Goal: Understand process/instructions: Learn how to perform a task or action

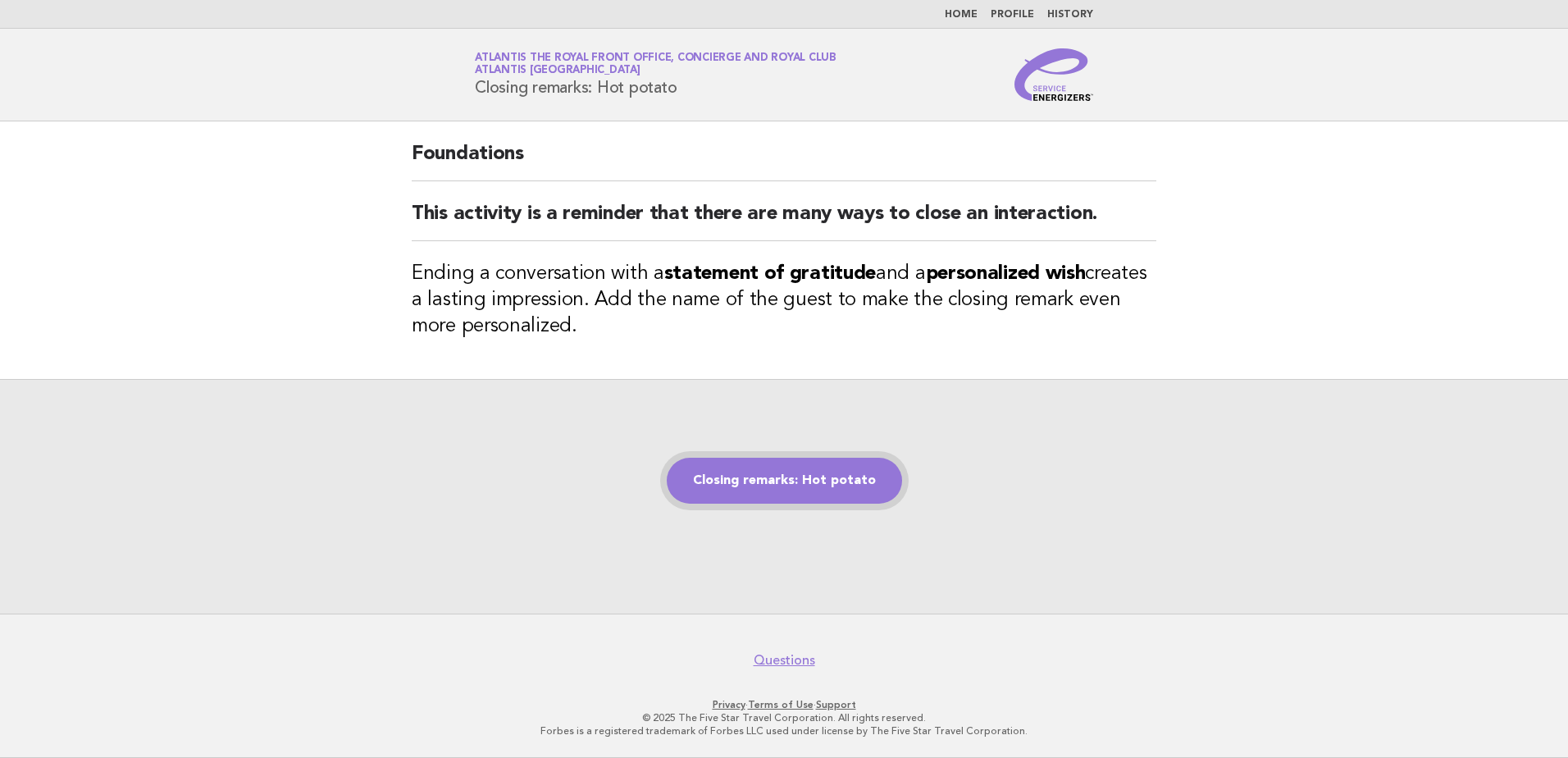
click at [788, 496] on link "Closing remarks: Hot potato" at bounding box center [785, 481] width 236 height 46
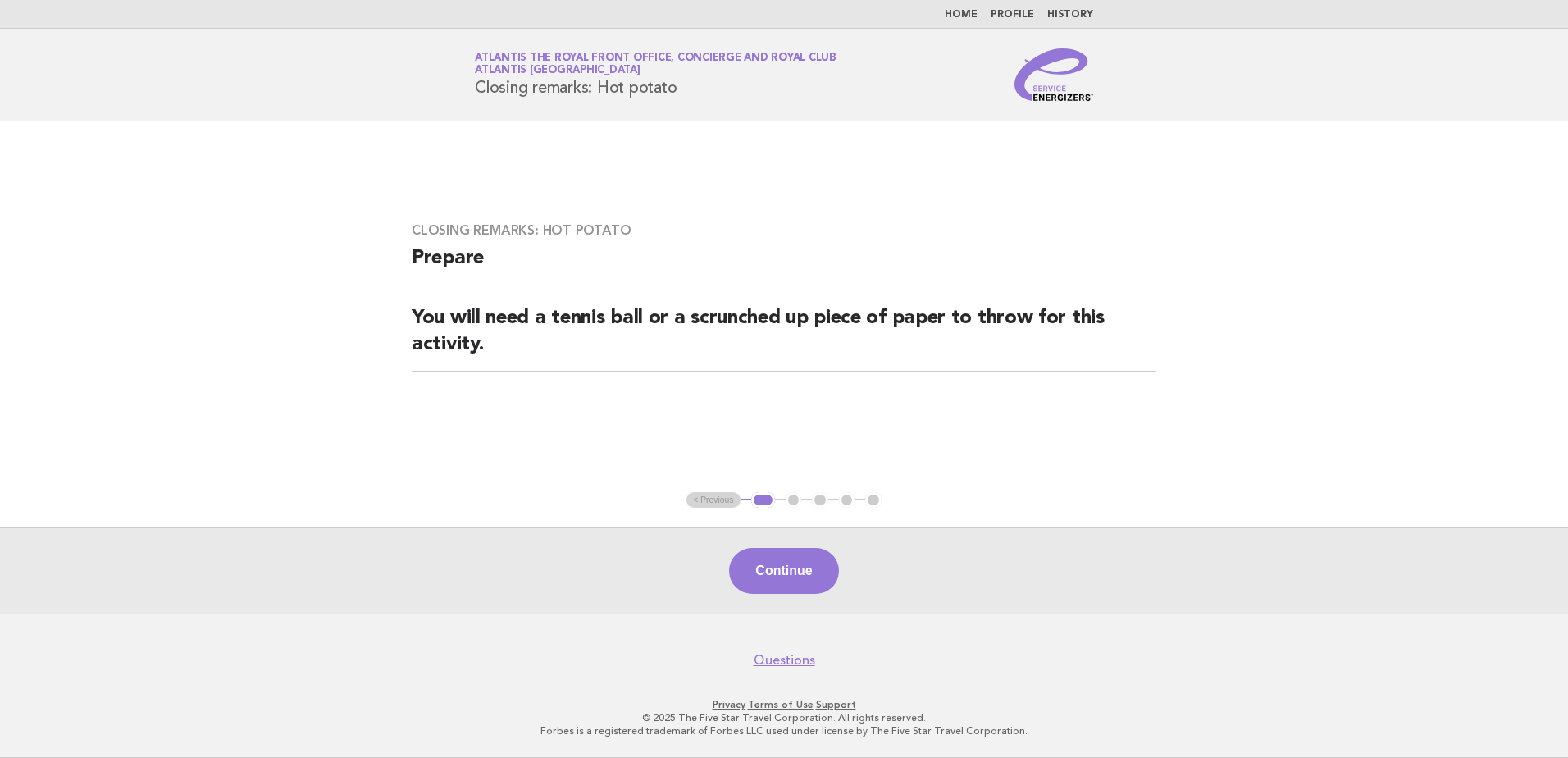
click at [253, 323] on main "Closing remarks: Hot potato Prepare You will need a tennis ball or a scrunched …" at bounding box center [784, 368] width 1568 height 493
click at [738, 569] on button "Continue" at bounding box center [783, 571] width 109 height 46
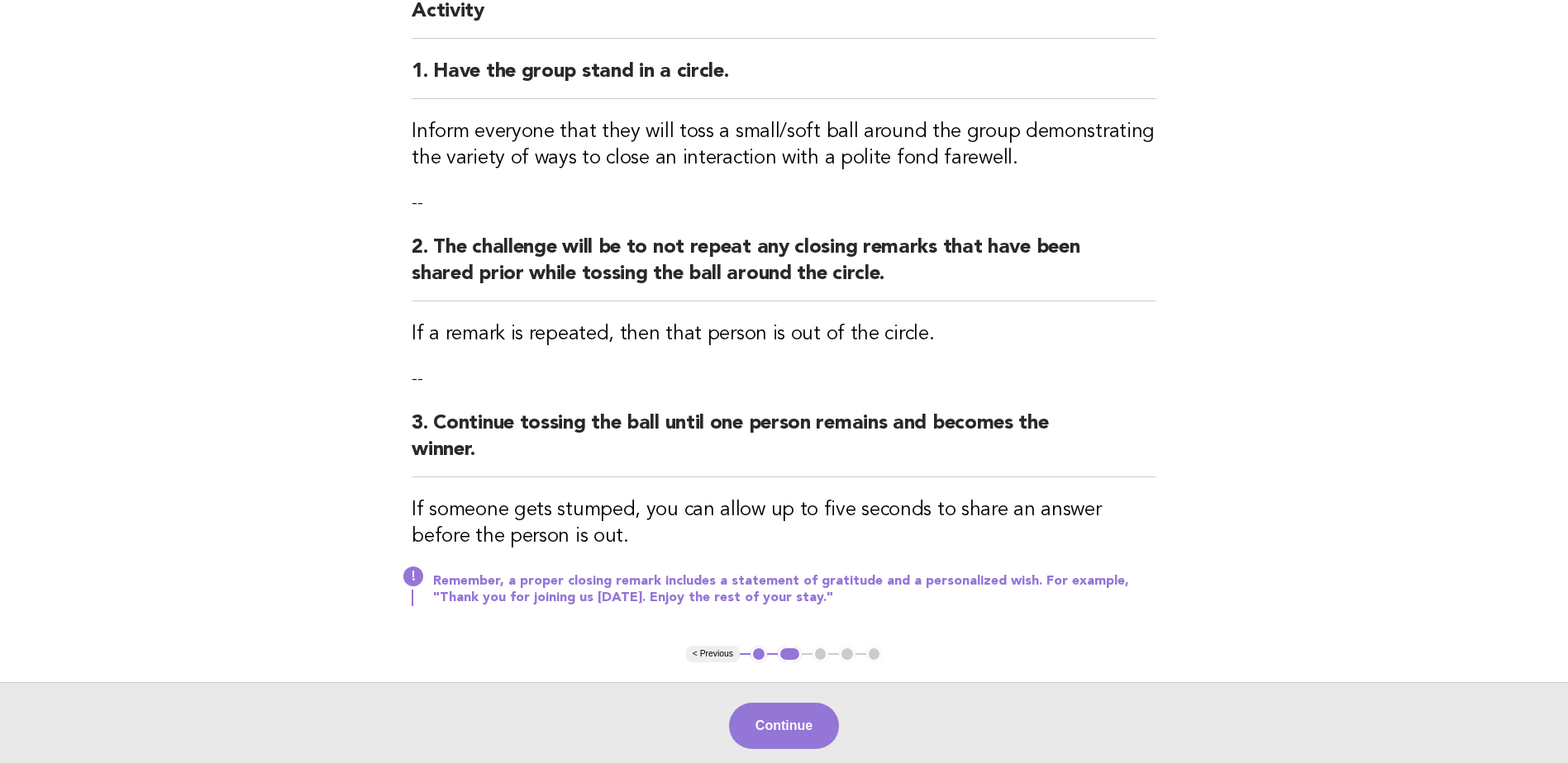
scroll to position [248, 0]
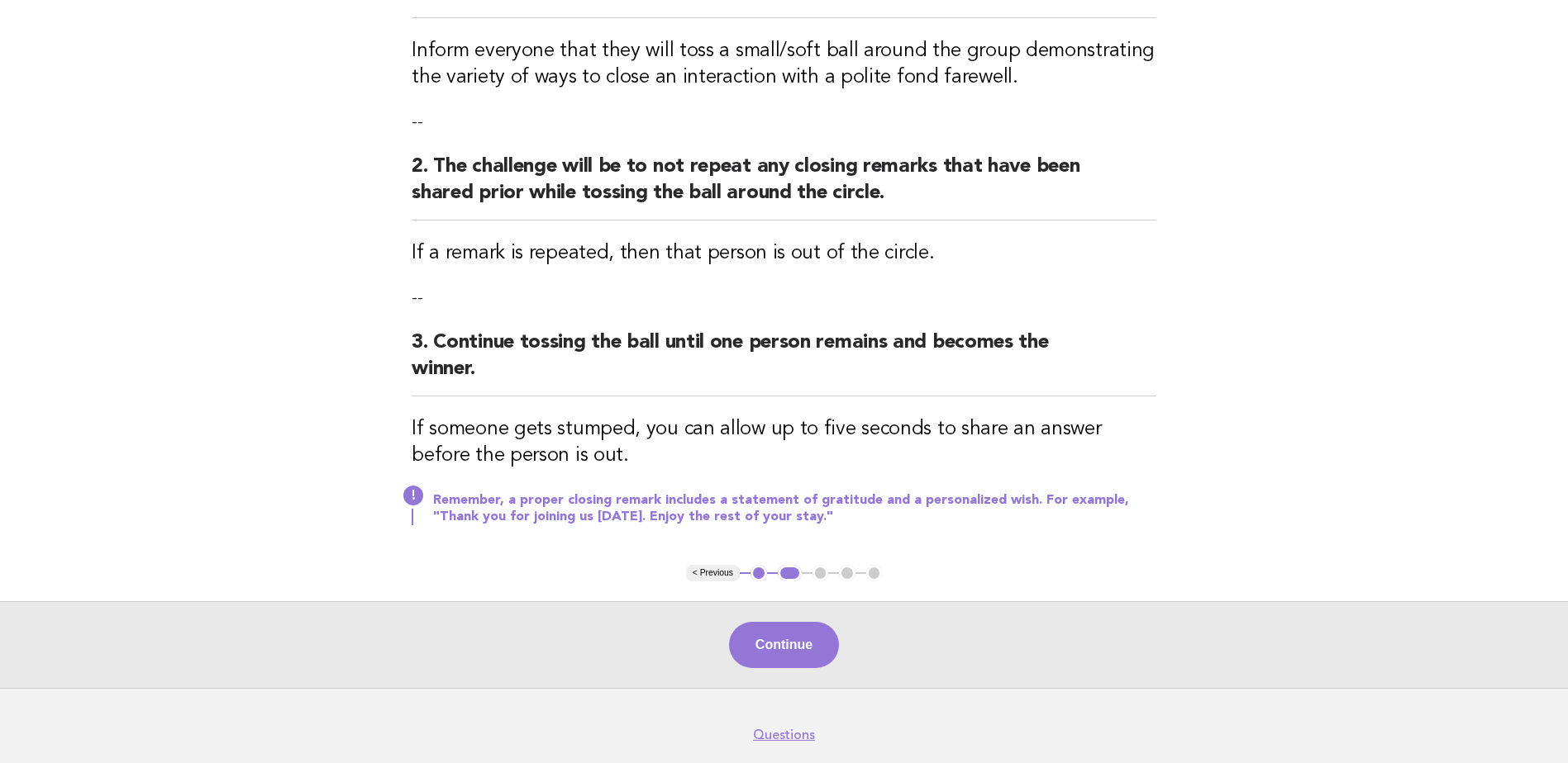
click at [723, 572] on button "< Previous" at bounding box center [713, 573] width 53 height 17
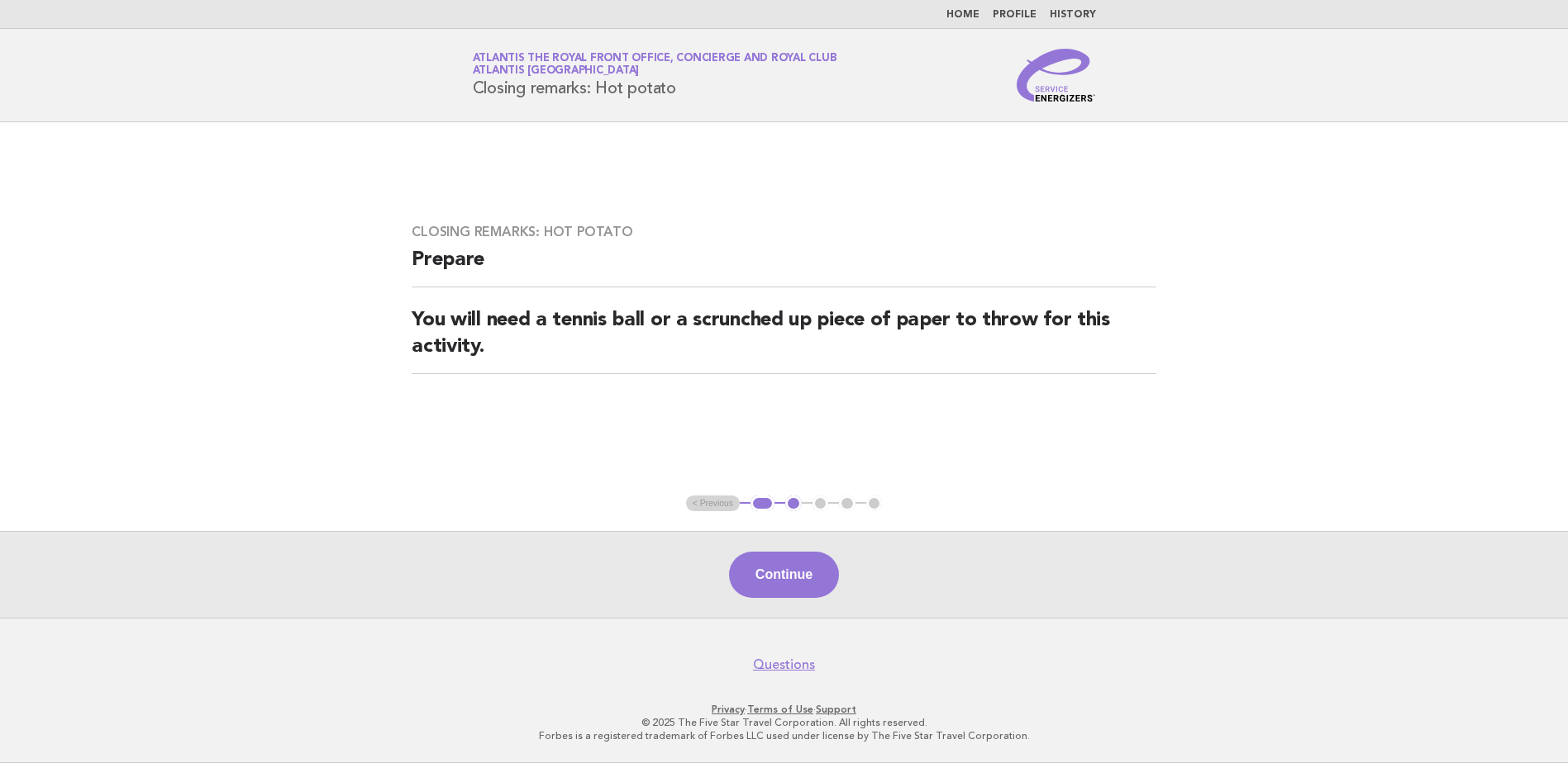
scroll to position [0, 0]
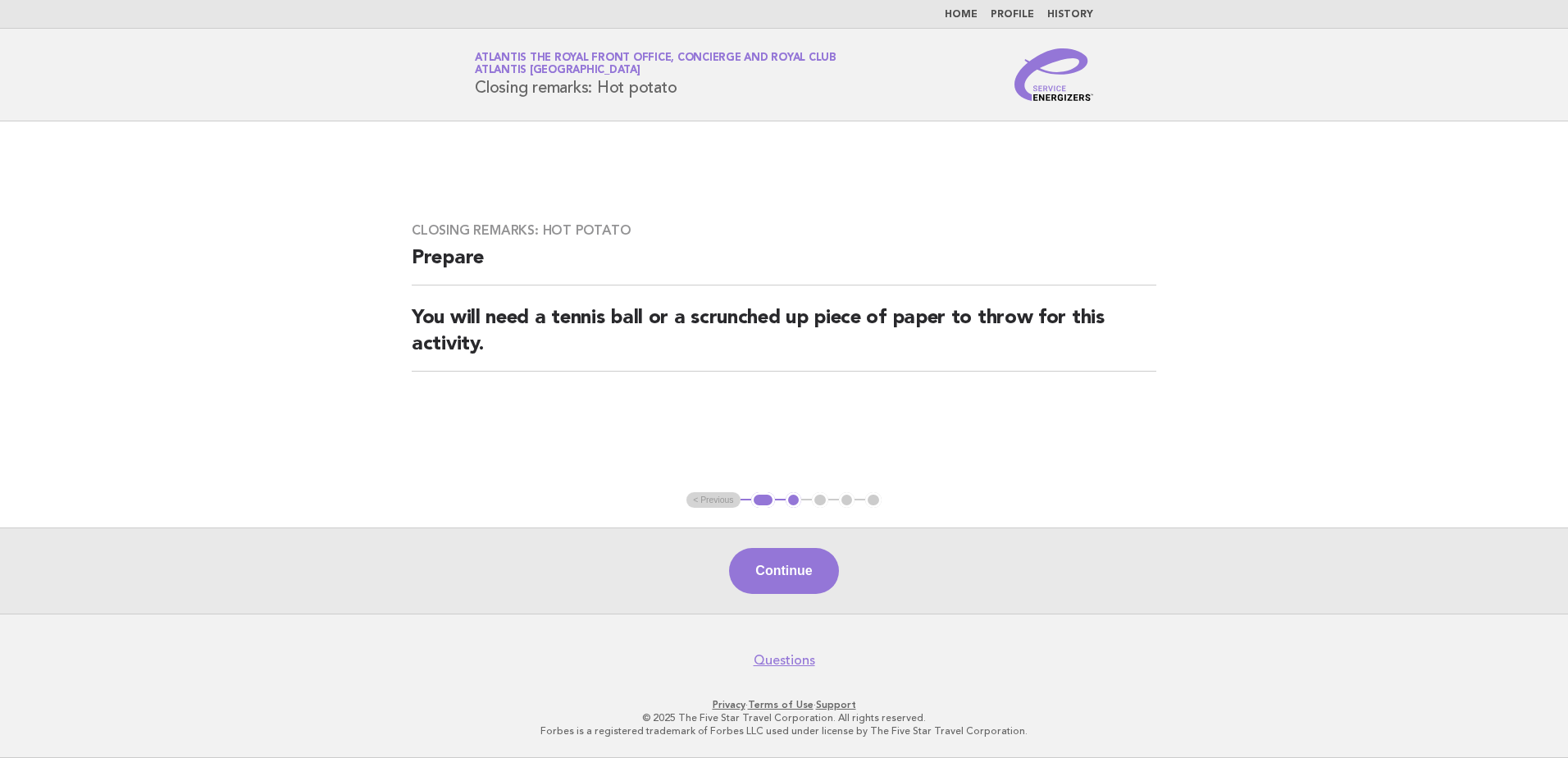
drag, startPoint x: 813, startPoint y: 571, endPoint x: 829, endPoint y: 560, distance: 19.4
click at [813, 571] on button "Continue" at bounding box center [783, 571] width 109 height 46
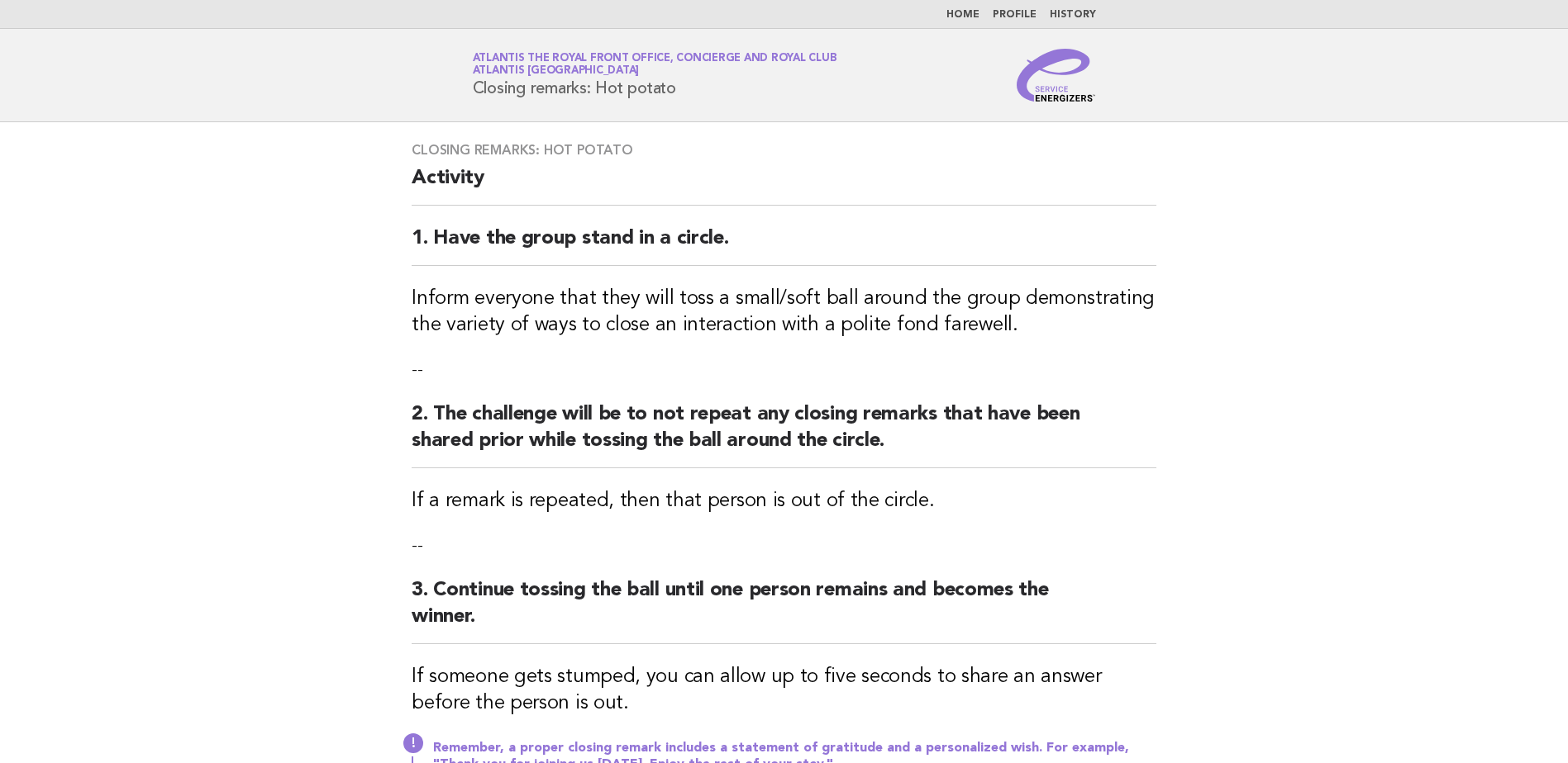
scroll to position [318, 0]
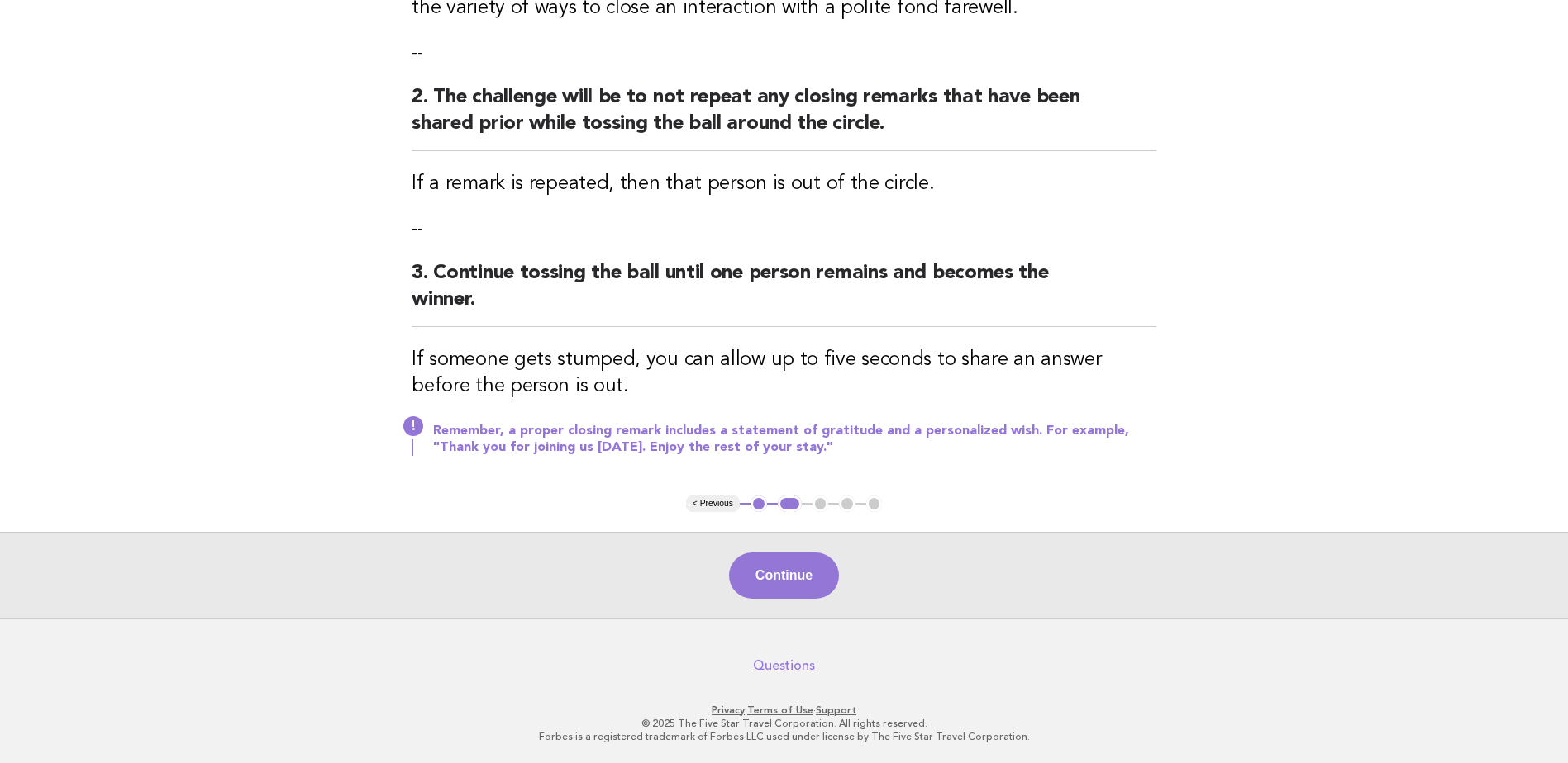
click at [777, 548] on div "Continue" at bounding box center [784, 575] width 1568 height 87
click at [776, 550] on div "Continue" at bounding box center [784, 575] width 1568 height 87
click at [776, 555] on button "Continue" at bounding box center [784, 576] width 110 height 46
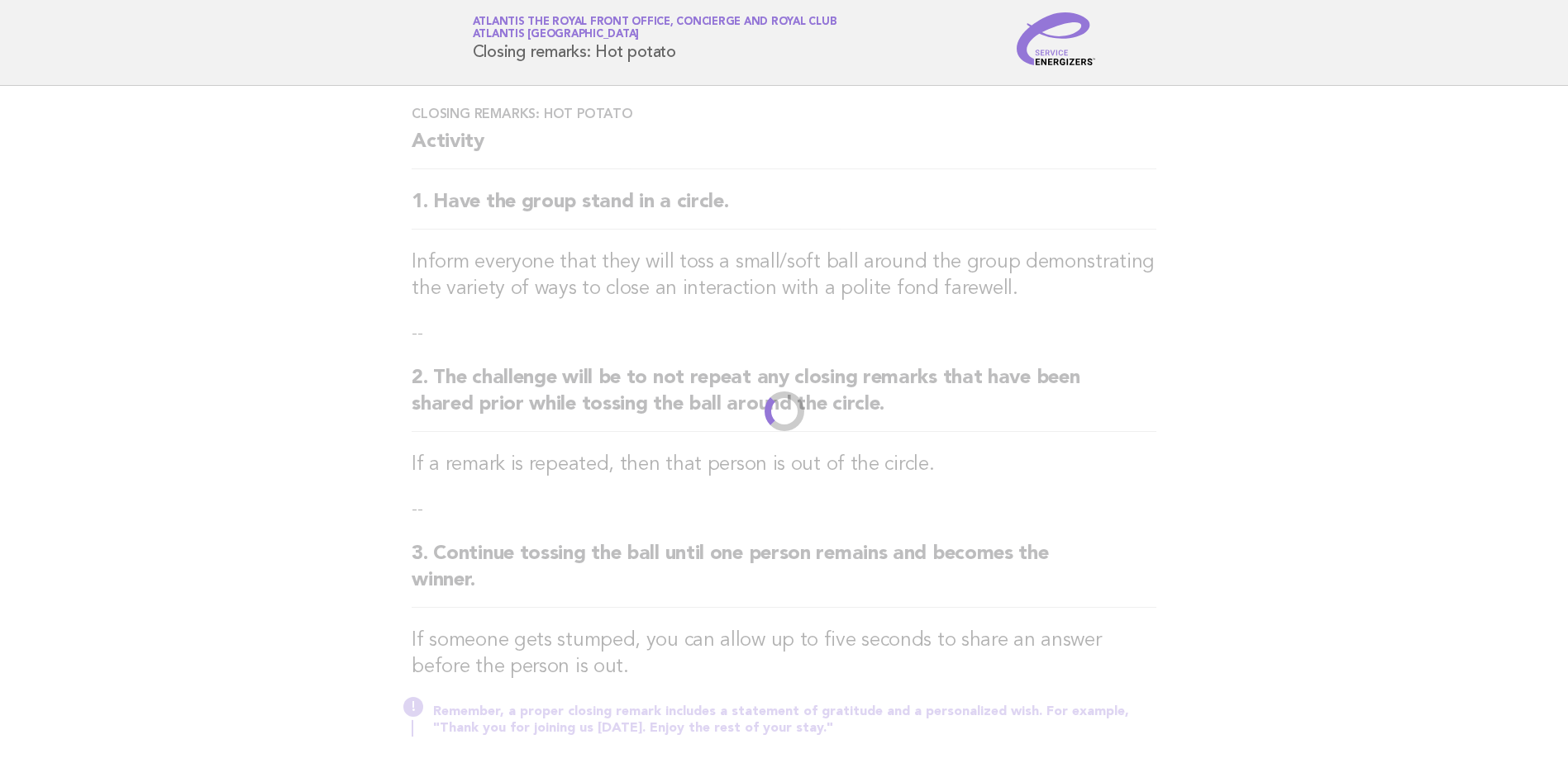
scroll to position [0, 0]
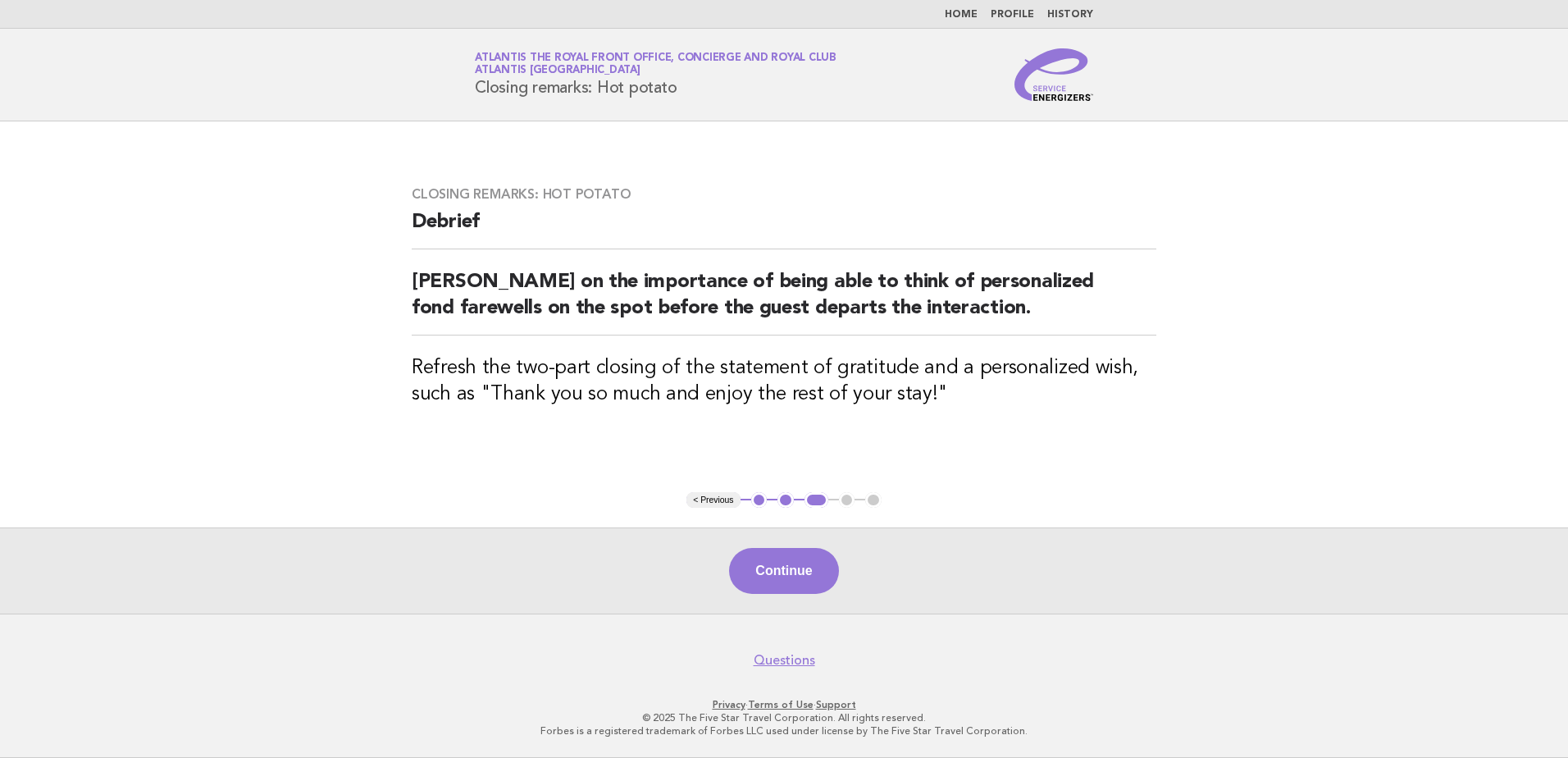
drag, startPoint x: 633, startPoint y: 92, endPoint x: 681, endPoint y: 101, distance: 48.8
click at [681, 101] on div "Service Energizers Atlantis The Royal Front Office, Concierge and Royal Club At…" at bounding box center [784, 74] width 664 height 52
drag, startPoint x: 681, startPoint y: 101, endPoint x: 613, endPoint y: 170, distance: 96.9
click at [613, 170] on div "Closing remarks: Hot potato Debrief Debrief on the importance of being able to …" at bounding box center [784, 306] width 784 height 281
click at [811, 551] on button "Continue" at bounding box center [783, 571] width 109 height 46
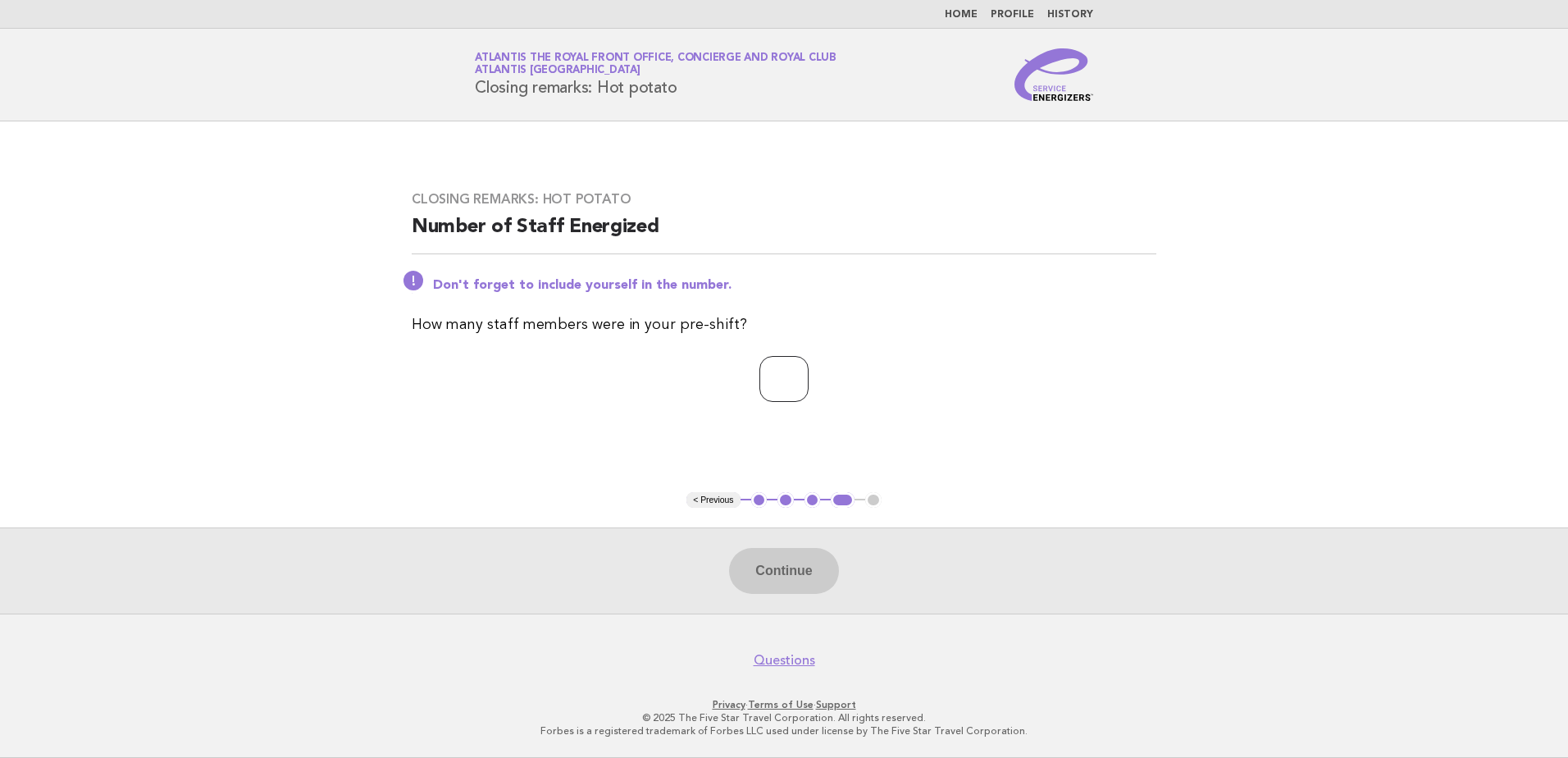
click at [762, 390] on input "number" at bounding box center [784, 379] width 49 height 46
type input "*"
click at [818, 573] on button "Continue" at bounding box center [783, 571] width 109 height 46
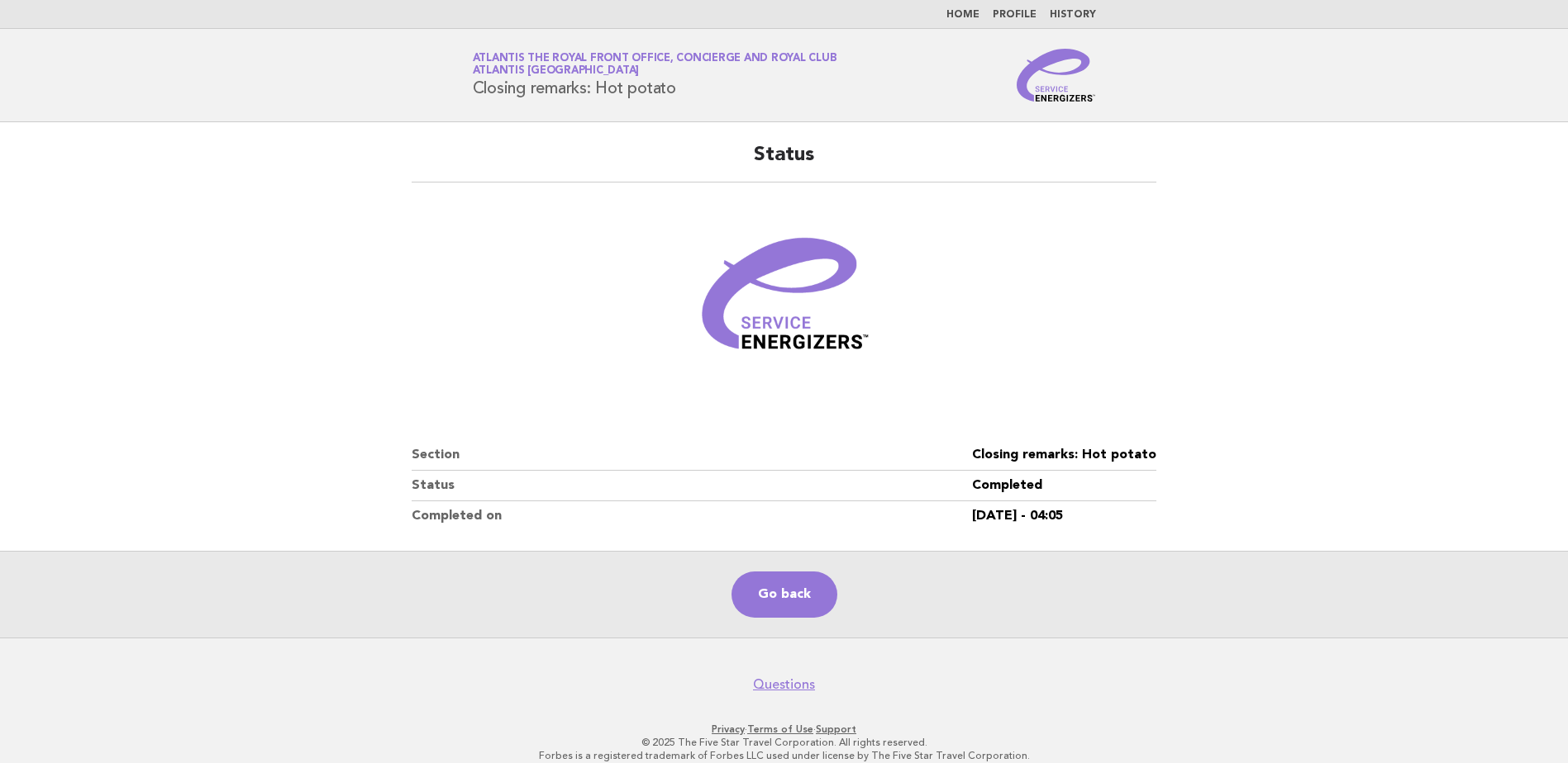
drag, startPoint x: 777, startPoint y: 600, endPoint x: 710, endPoint y: 320, distance: 287.9
click at [777, 600] on link "Go back" at bounding box center [784, 595] width 106 height 46
